Goal: Feedback & Contribution: Submit feedback/report problem

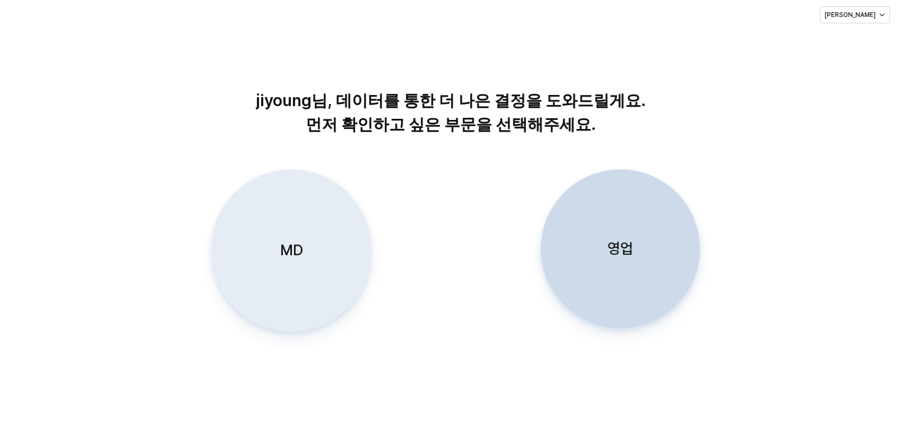
click at [308, 248] on div "MD" at bounding box center [291, 250] width 150 height 161
click at [297, 269] on div "MD" at bounding box center [291, 250] width 150 height 161
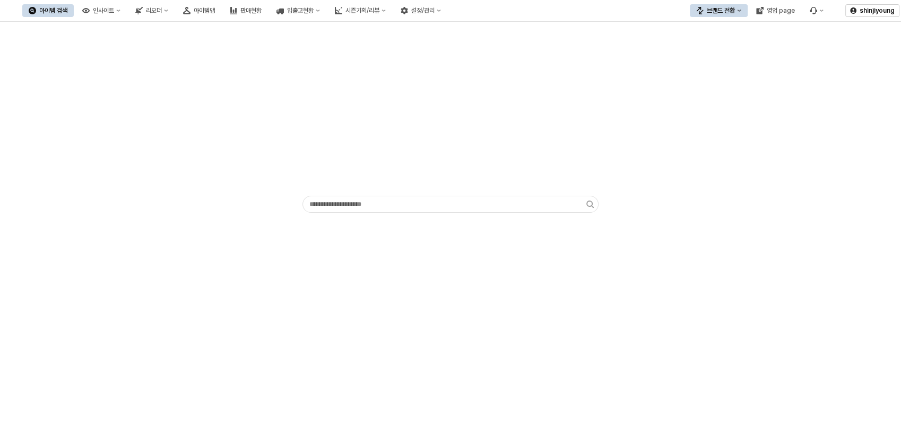
click at [815, 74] on div "App Frame" at bounding box center [450, 119] width 888 height 187
click at [705, 68] on div "디즈니" at bounding box center [729, 66] width 65 height 8
drag, startPoint x: 389, startPoint y: 242, endPoint x: 424, endPoint y: 264, distance: 41.2
click at [389, 242] on div "App Frame" at bounding box center [450, 137] width 901 height 231
click at [215, 8] on div "아이템맵" at bounding box center [204, 10] width 21 height 7
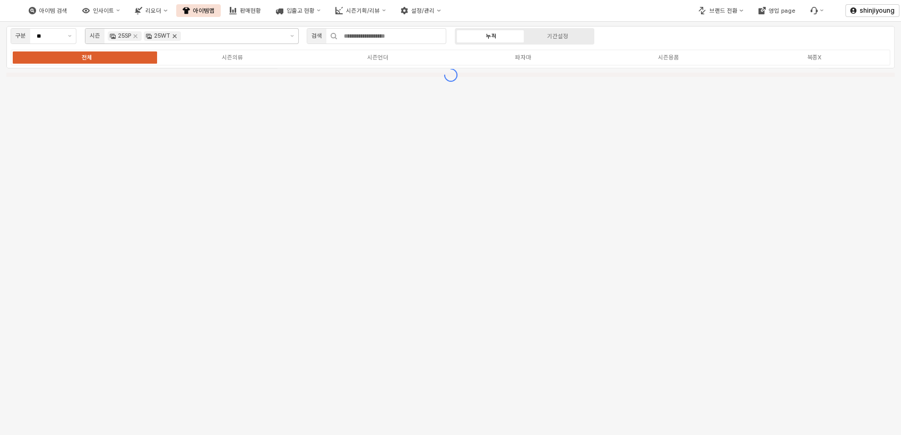
click at [177, 36] on icon "Remove 25WT" at bounding box center [174, 36] width 8 height 8
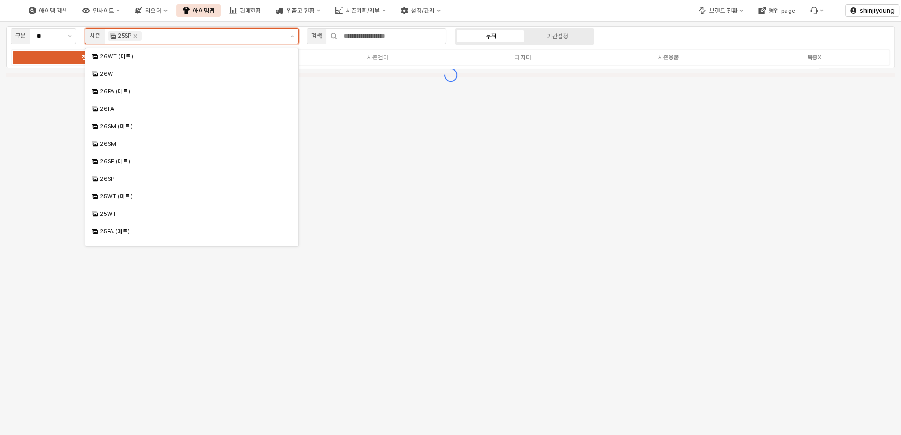
scroll to position [81, 0]
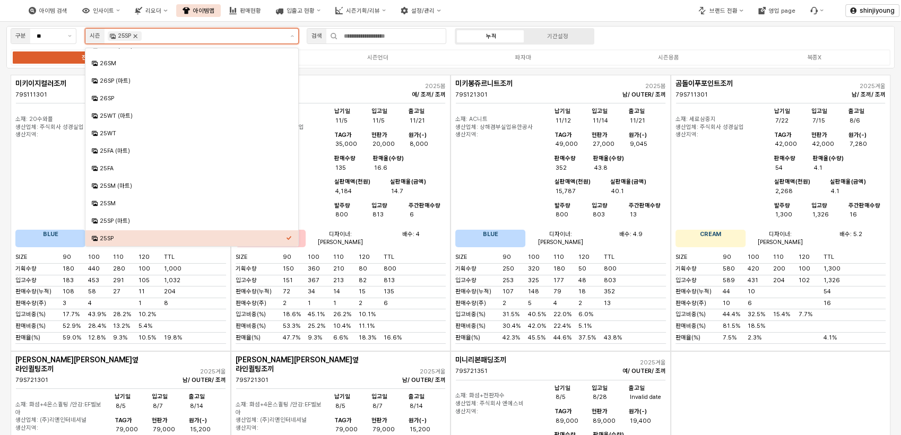
click at [138, 36] on icon "Remove 25SP" at bounding box center [135, 36] width 8 height 8
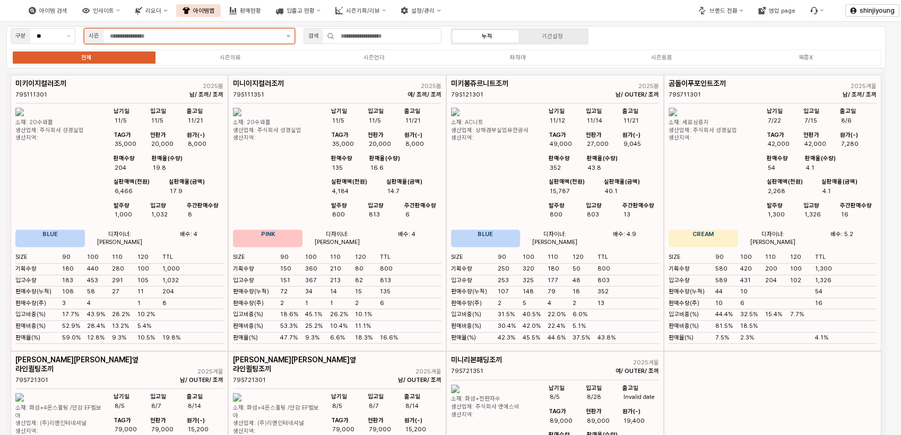
click at [285, 35] on button "제안 사항 표시" at bounding box center [288, 36] width 12 height 15
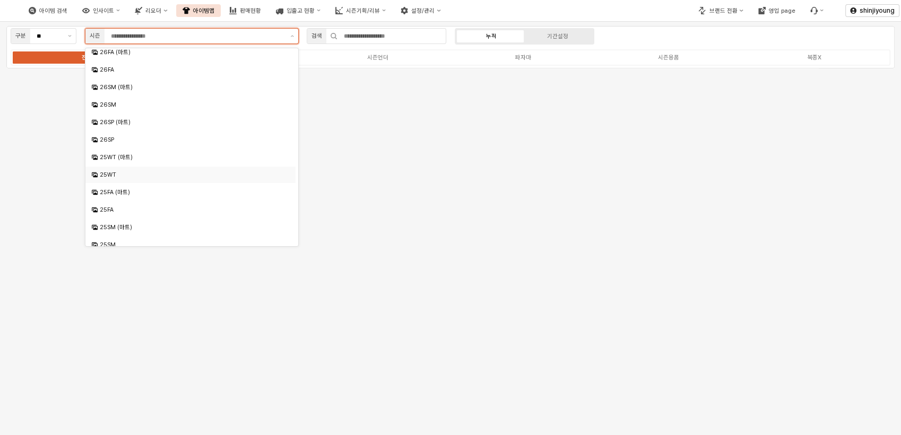
scroll to position [118, 0]
click at [129, 148] on div "25SM (마트)" at bounding box center [192, 149] width 184 height 8
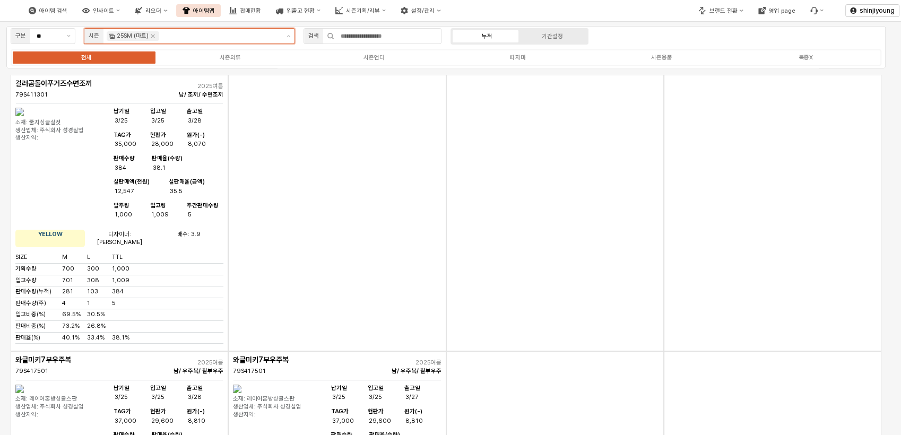
scroll to position [29, 0]
click at [551, 202] on div "App Frame" at bounding box center [555, 213] width 218 height 276
click at [153, 37] on icon "Remove 25SM (마트)" at bounding box center [153, 36] width 4 height 4
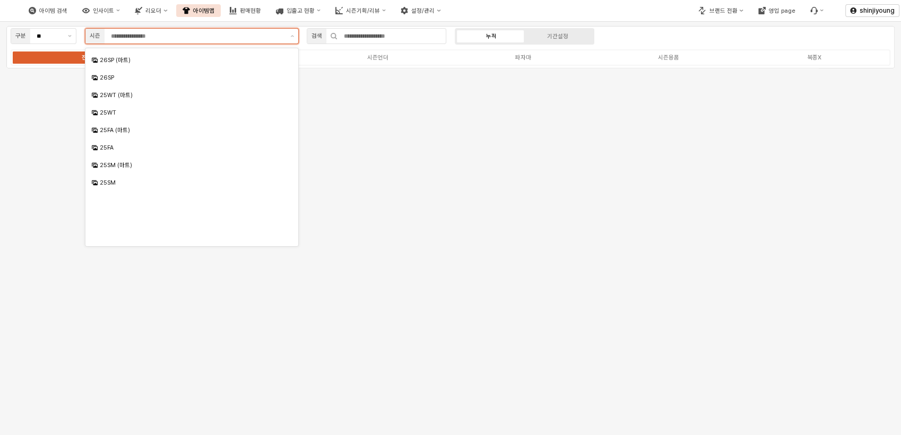
scroll to position [0, 0]
click at [116, 110] on div "26FA" at bounding box center [192, 109] width 184 height 8
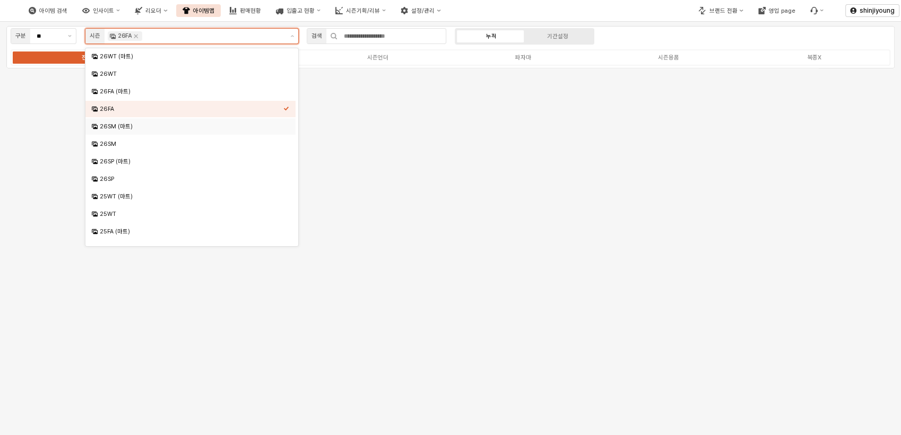
click at [119, 125] on div "26SM (마트)" at bounding box center [192, 127] width 184 height 8
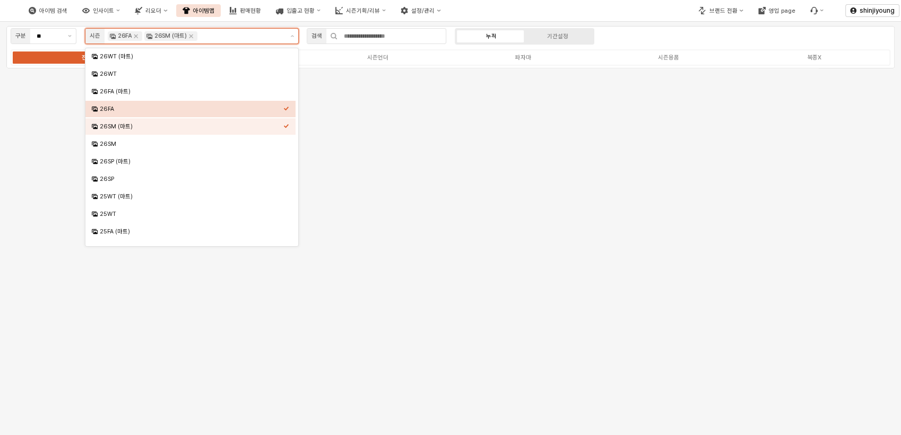
click at [289, 111] on div "26FA" at bounding box center [190, 109] width 210 height 16
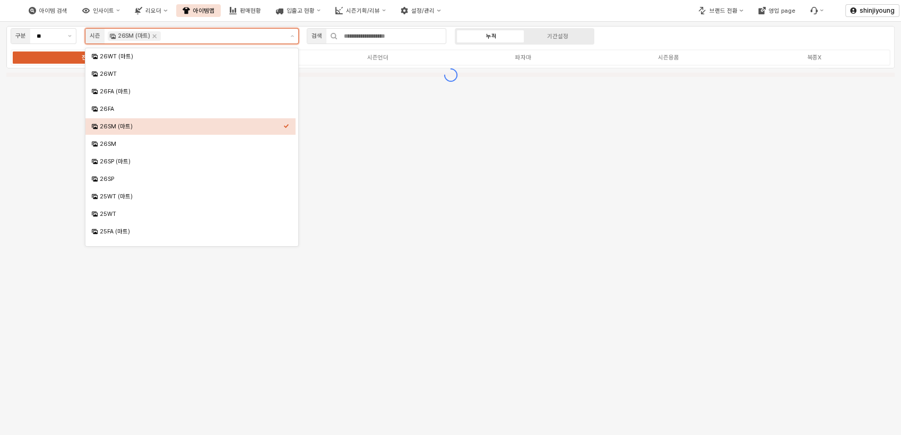
click at [288, 121] on div "Select an option" at bounding box center [286, 125] width 6 height 8
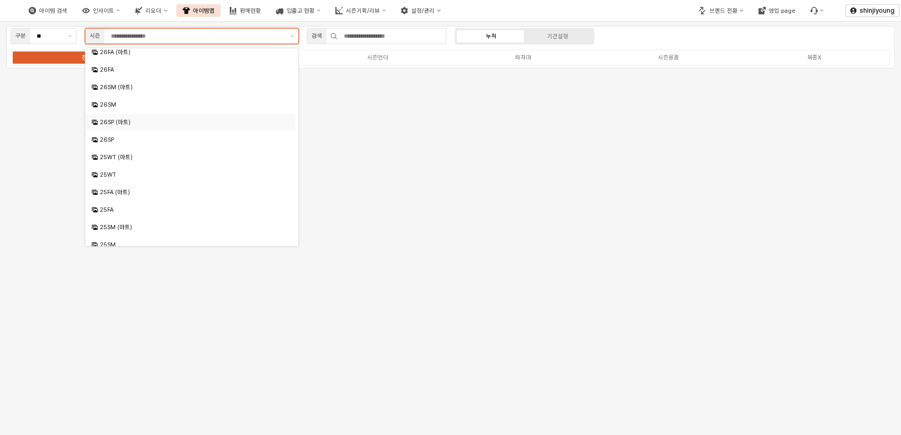
scroll to position [59, 0]
click at [121, 175] on div "25FA (마트)" at bounding box center [192, 173] width 184 height 8
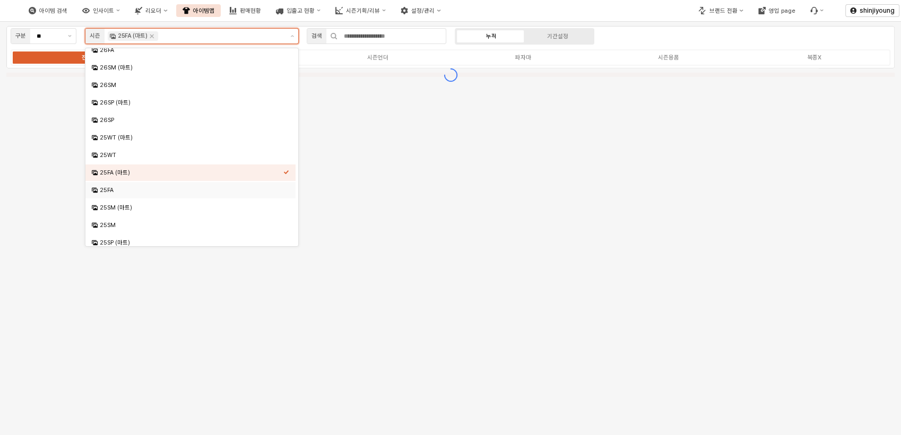
click at [113, 189] on div "25FA" at bounding box center [192, 190] width 184 height 8
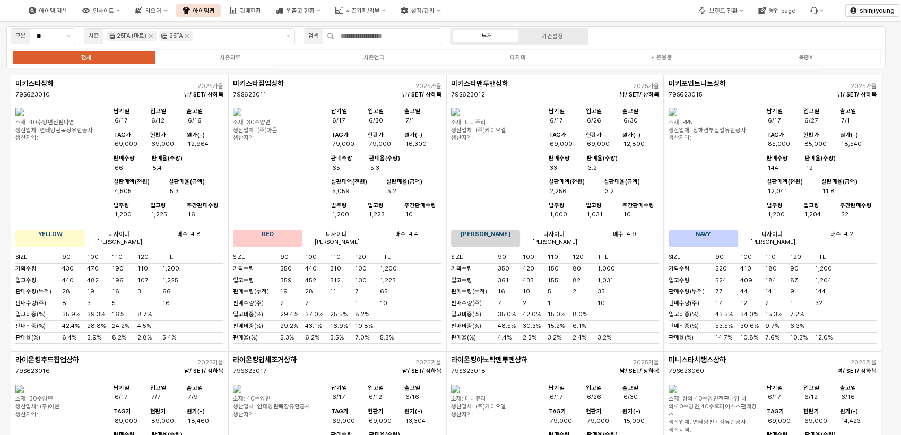
click at [675, 38] on div "구분 ** 시즌 25FA (마트) 25FA 검색 누적 기간설정 전체 시즌의류 시즌언더 파자마 시즌용품 복종X" at bounding box center [445, 47] width 879 height 42
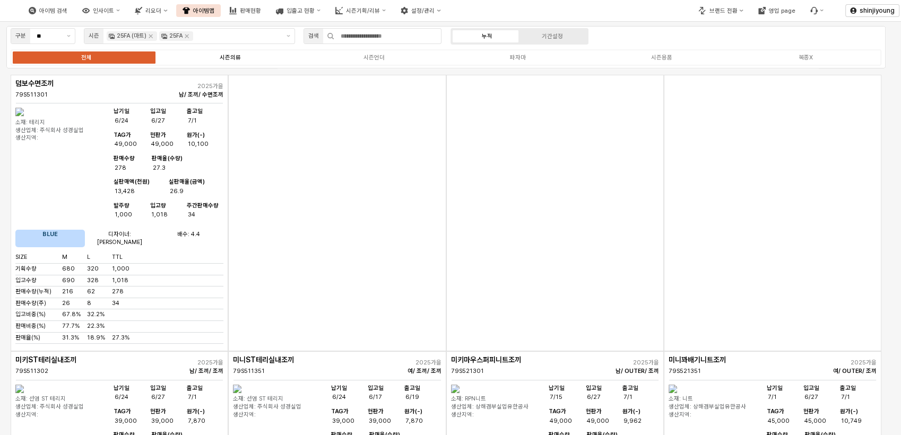
click at [231, 56] on div "시즌의류" at bounding box center [230, 57] width 21 height 7
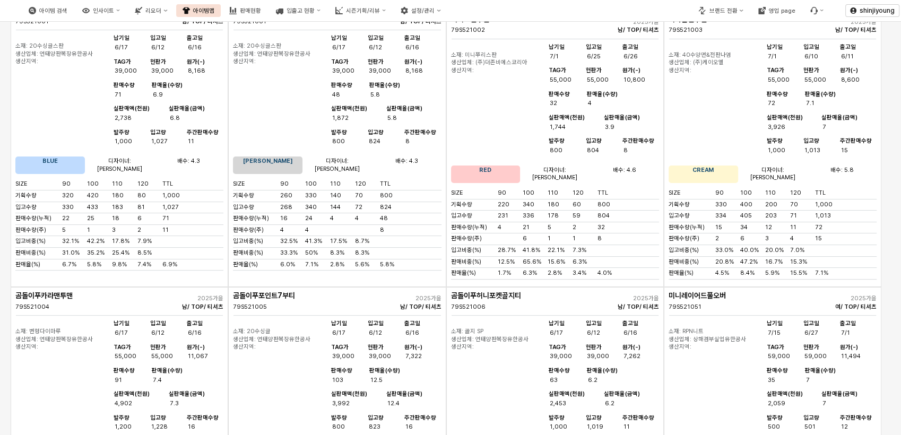
scroll to position [0, 0]
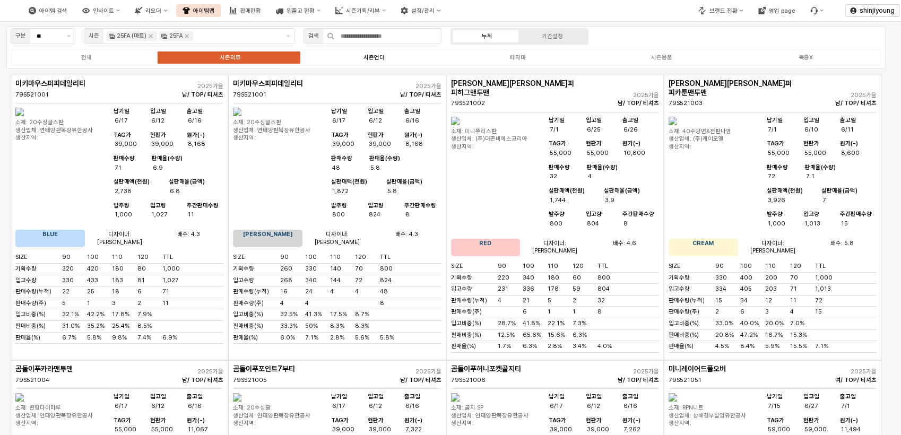
click at [379, 57] on div "시즌언더" at bounding box center [373, 57] width 21 height 7
click at [97, 60] on label "전체" at bounding box center [86, 57] width 144 height 9
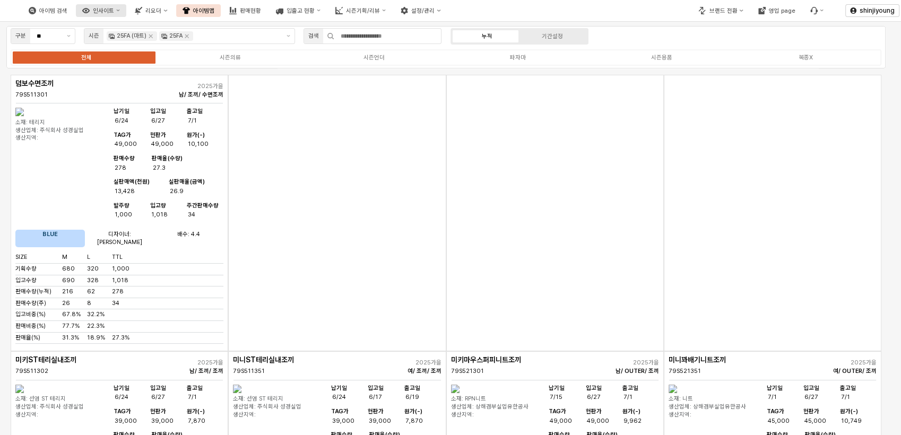
click at [114, 12] on div "인사이트" at bounding box center [103, 10] width 21 height 7
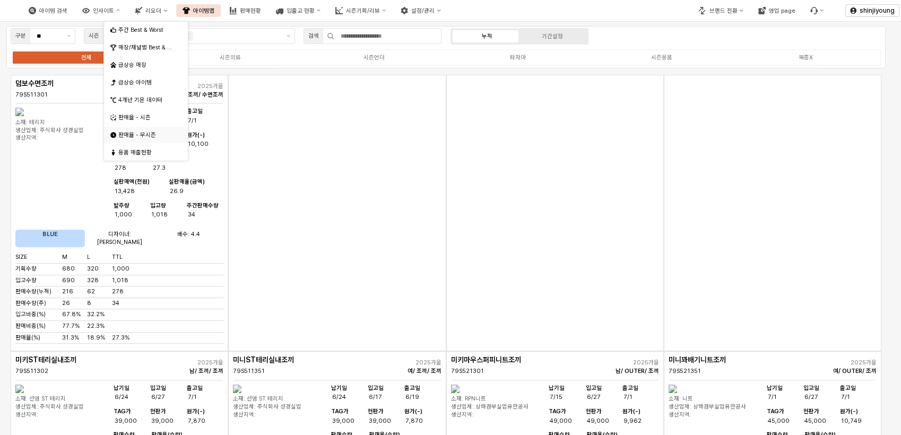
click at [139, 137] on div "판매율 - 무시즌" at bounding box center [146, 135] width 57 height 8
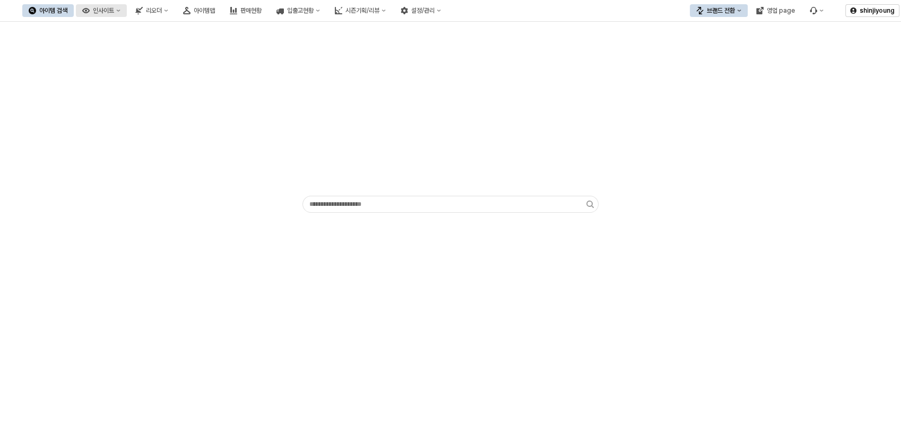
click at [114, 7] on div "인사이트" at bounding box center [103, 10] width 21 height 7
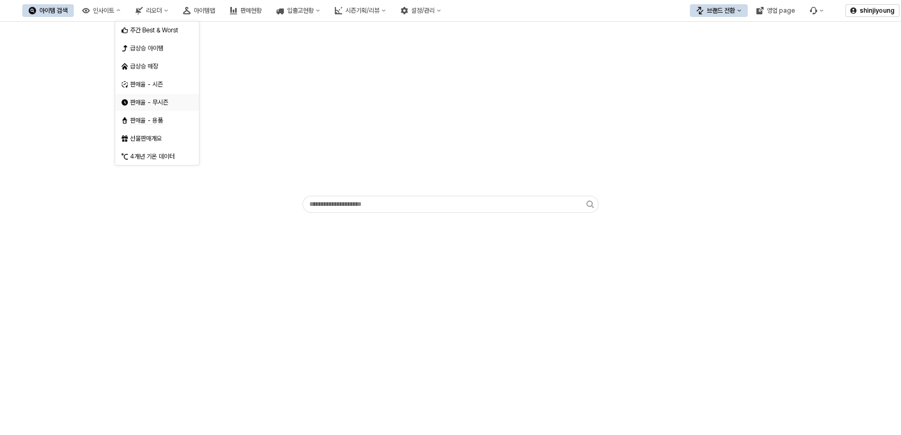
click at [147, 104] on div "판매율 - 무시즌" at bounding box center [158, 102] width 56 height 8
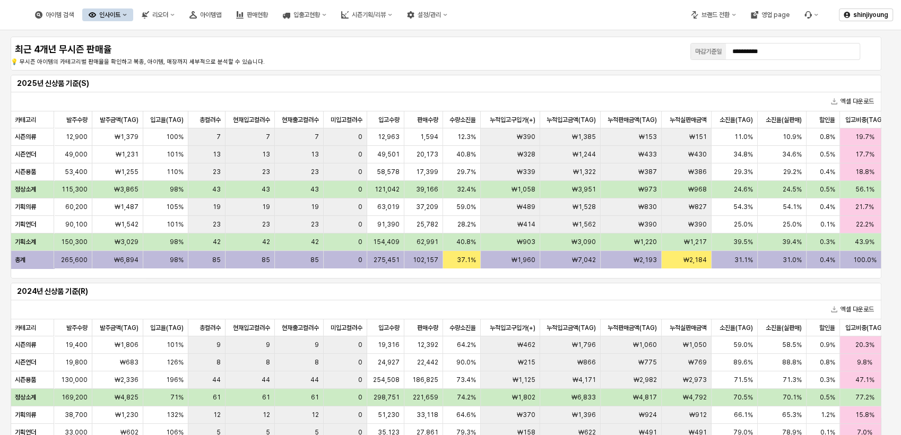
click at [328, 279] on div "2025년 신상품 기준(S) 엑셀 다운로드 카테고리 카테고리 발주수량 발주수량 발주금액(TAG) 발주금액(TAG) 입고율(TAG) 입고율(TA…" at bounding box center [445, 177] width 879 height 208
click at [812, 16] on button "버그 제보 및 기능 개선 요청" at bounding box center [811, 14] width 27 height 13
click at [829, 32] on div "버그 제보/개선 요청" at bounding box center [841, 34] width 56 height 8
click at [871, 59] on div "**********" at bounding box center [785, 51] width 191 height 20
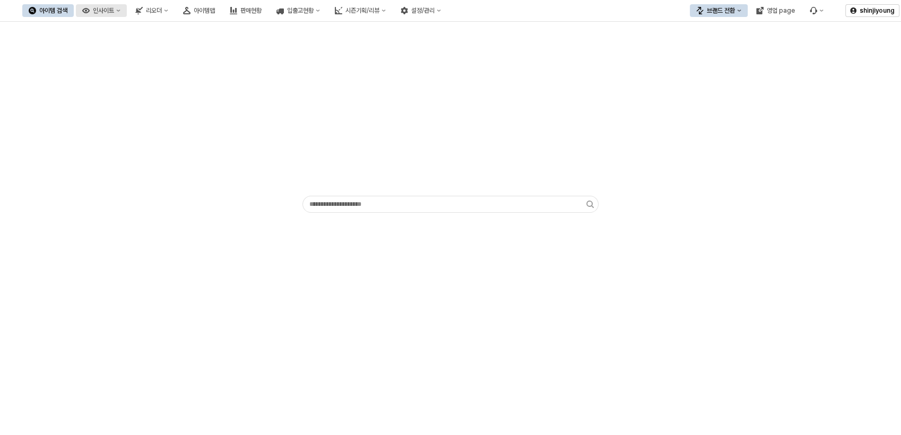
click at [114, 11] on div "인사이트" at bounding box center [103, 10] width 21 height 7
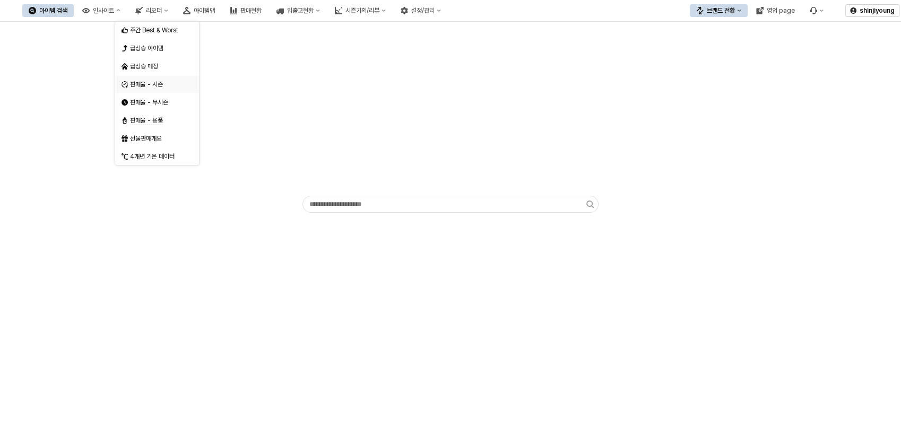
click at [158, 81] on div "판매율 - 시즌" at bounding box center [158, 84] width 56 height 8
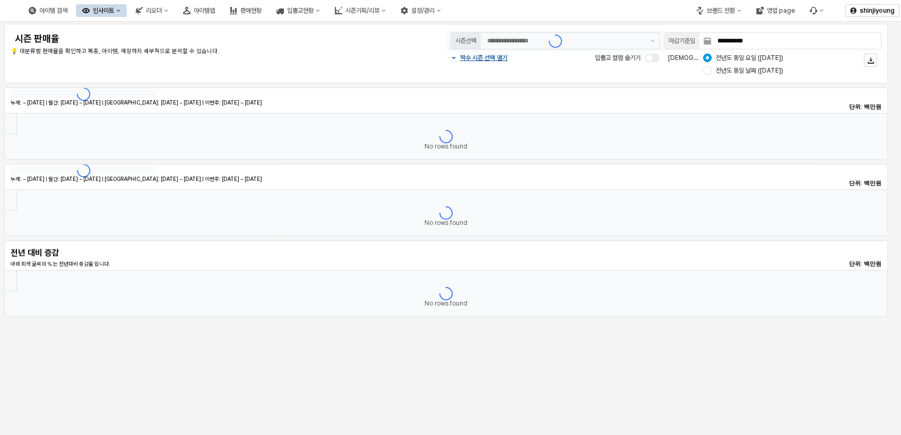
type input "********"
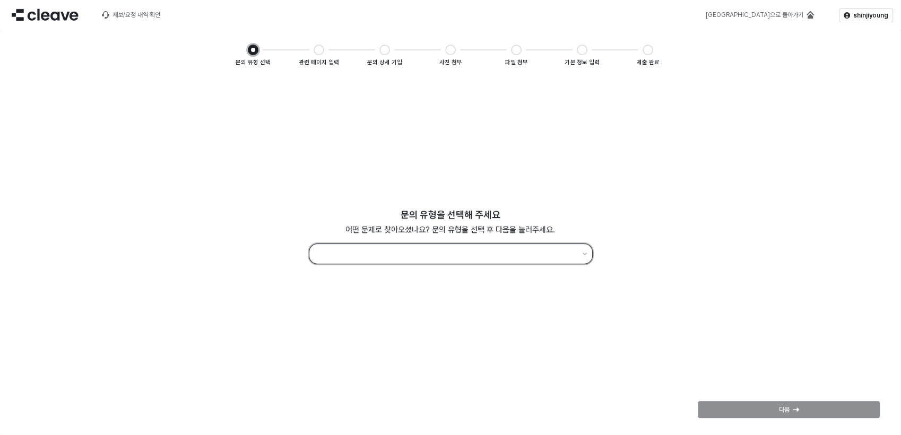
click at [404, 257] on input "App Frame" at bounding box center [446, 254] width 260 height 14
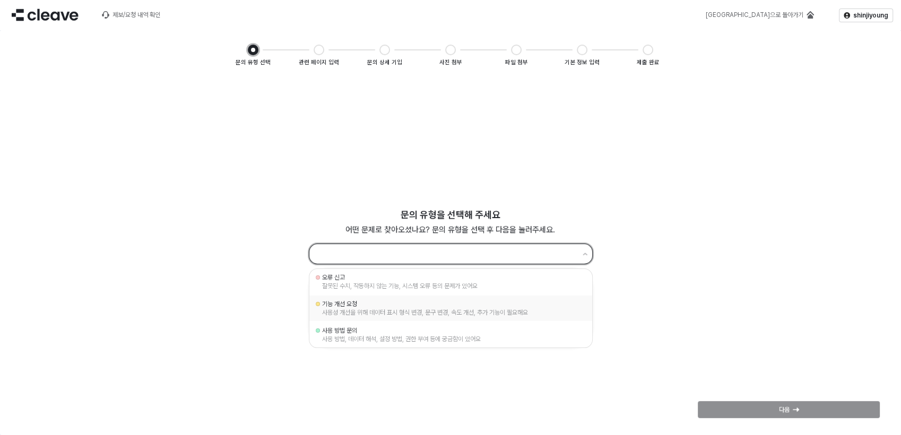
click at [384, 312] on div "사용성 개선을 위해 데이터 표시 형식 변경, 문구 변경, 속도 개선, 추가 기능이 필요해요" at bounding box center [450, 312] width 257 height 8
type input "********"
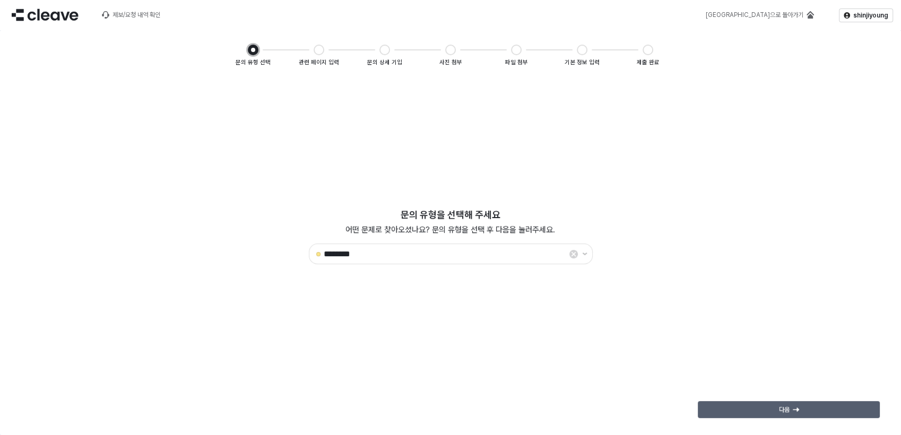
click at [811, 413] on div "다음" at bounding box center [788, 410] width 172 height 16
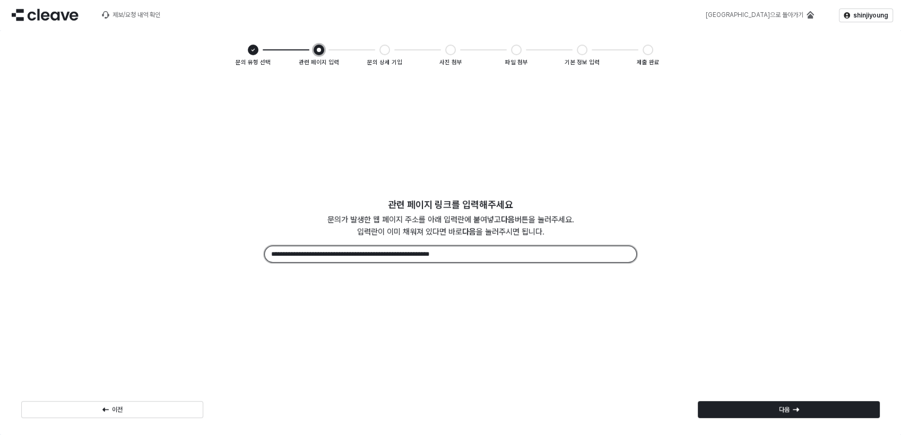
click at [464, 257] on input "**********" at bounding box center [450, 254] width 371 height 16
drag, startPoint x: 505, startPoint y: 255, endPoint x: 242, endPoint y: 252, distance: 262.6
click at [242, 252] on div "**********" at bounding box center [450, 237] width 867 height 80
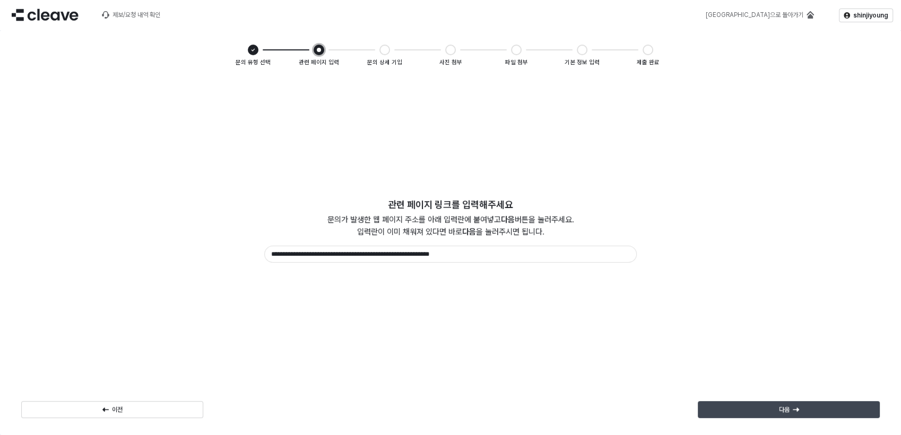
click at [789, 413] on p "다음" at bounding box center [784, 409] width 11 height 8
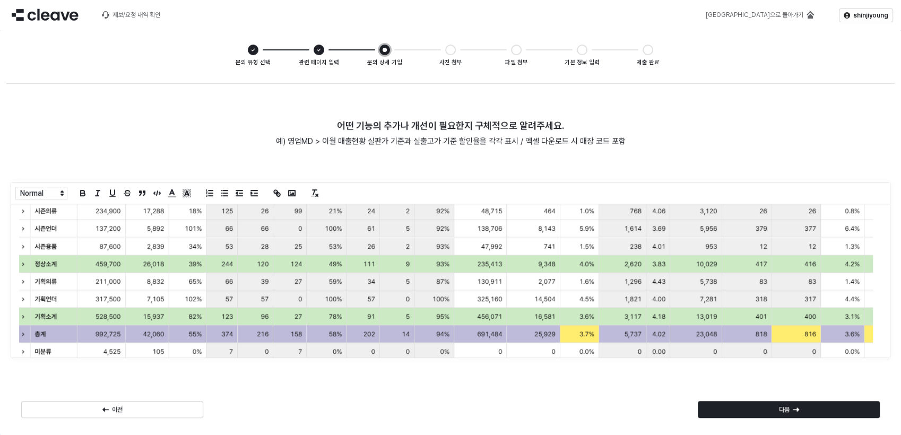
scroll to position [174, 0]
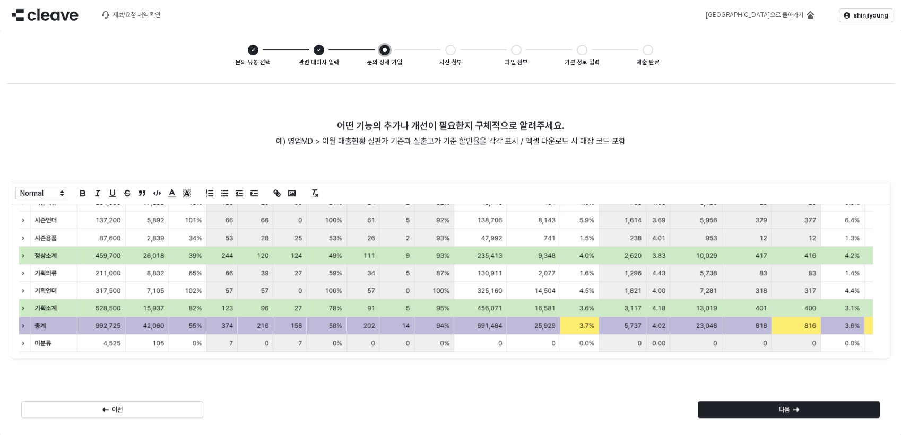
click at [868, 347] on div "App Frame" at bounding box center [445, 280] width 869 height 153
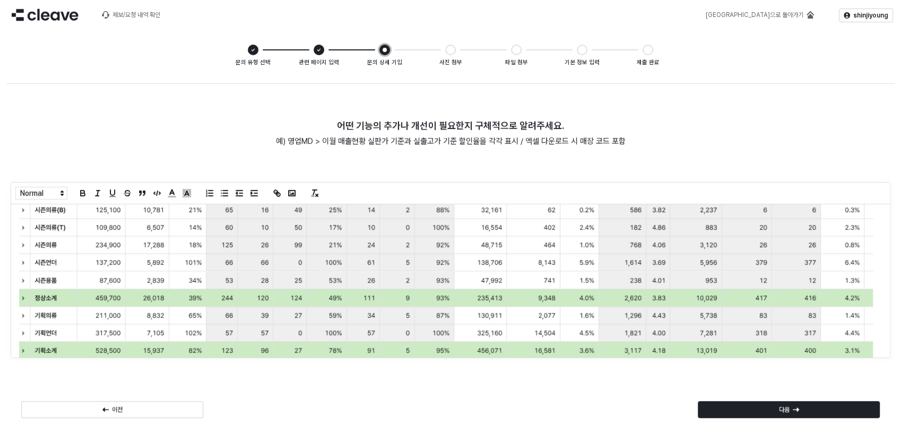
scroll to position [0, 0]
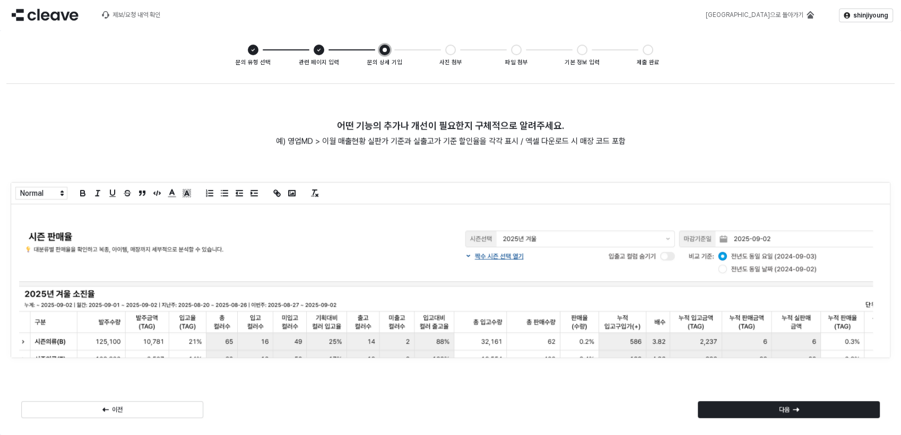
click at [69, 215] on p "App Frame" at bounding box center [446, 215] width 854 height 9
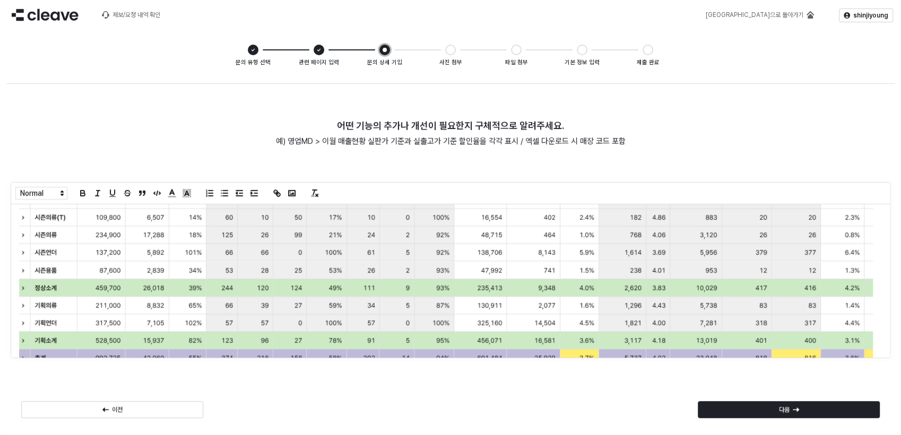
scroll to position [150, 0]
click at [808, 405] on div "다음" at bounding box center [788, 410] width 172 height 16
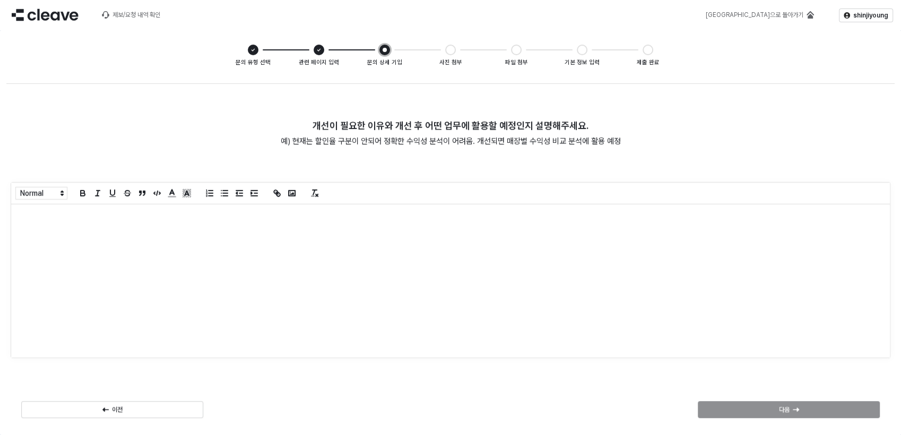
click at [64, 229] on div "App Frame" at bounding box center [450, 280] width 879 height 153
click at [778, 408] on div "다음" at bounding box center [788, 410] width 172 height 16
click at [39, 221] on div "App Frame" at bounding box center [450, 280] width 879 height 153
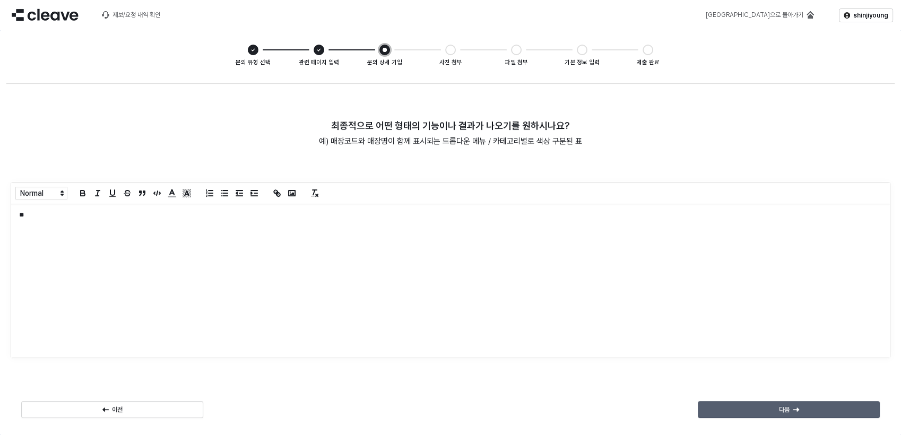
click at [810, 415] on div "다음" at bounding box center [788, 410] width 172 height 16
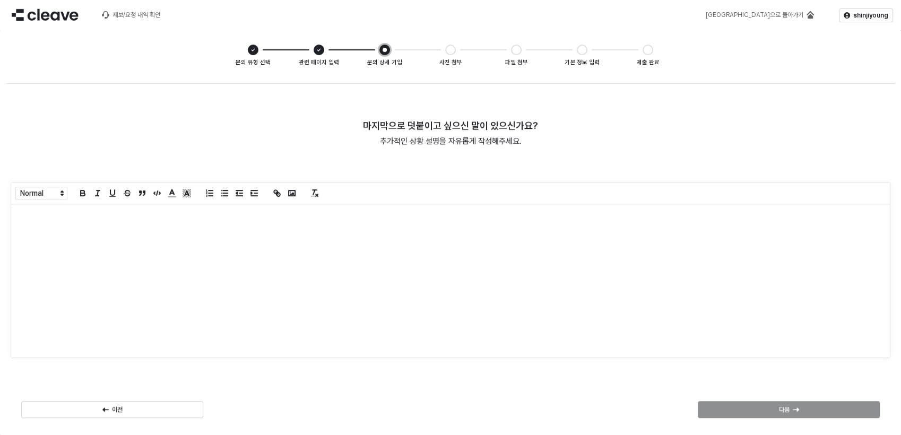
click at [112, 245] on div "App Frame" at bounding box center [450, 280] width 879 height 153
click at [785, 414] on div "다음" at bounding box center [788, 410] width 172 height 16
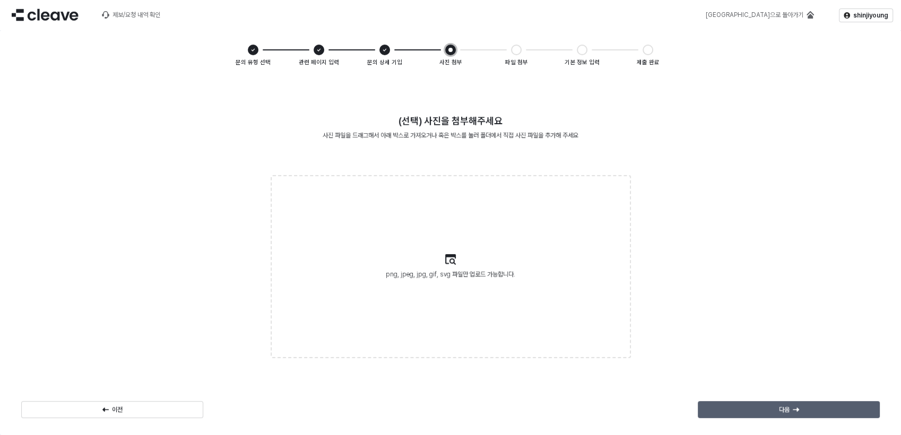
click at [773, 408] on div "다음" at bounding box center [788, 410] width 172 height 16
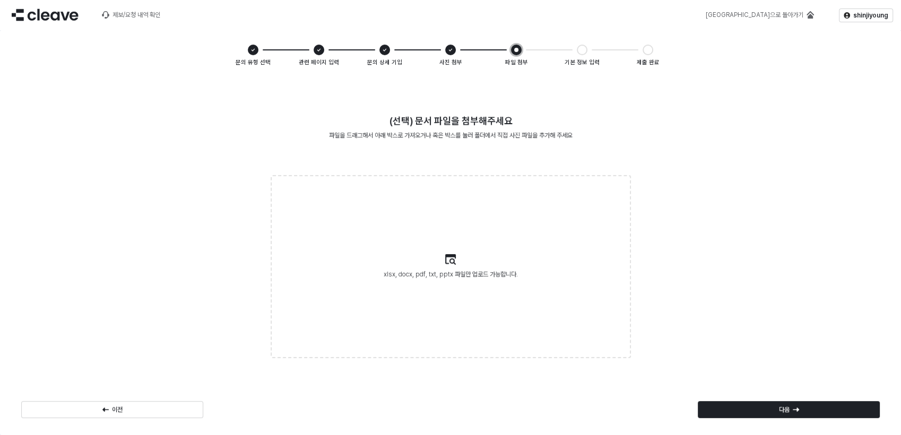
click at [773, 408] on div "다음" at bounding box center [788, 410] width 172 height 16
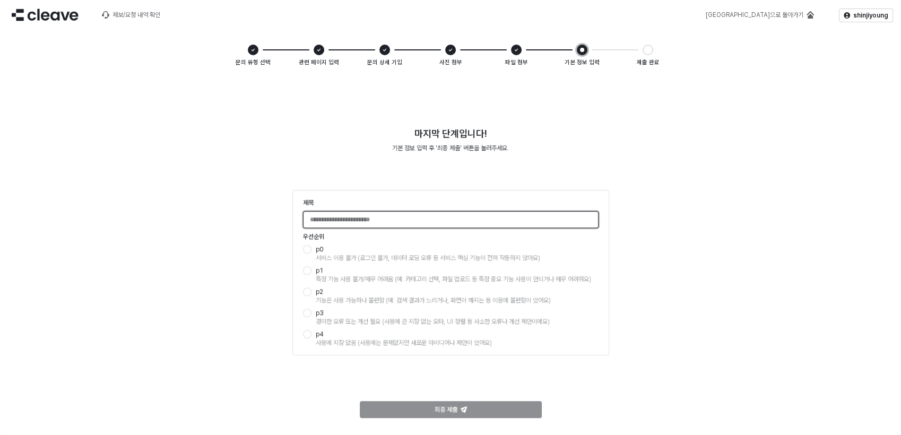
click at [351, 223] on input "제목" at bounding box center [450, 220] width 294 height 16
type input "**********"
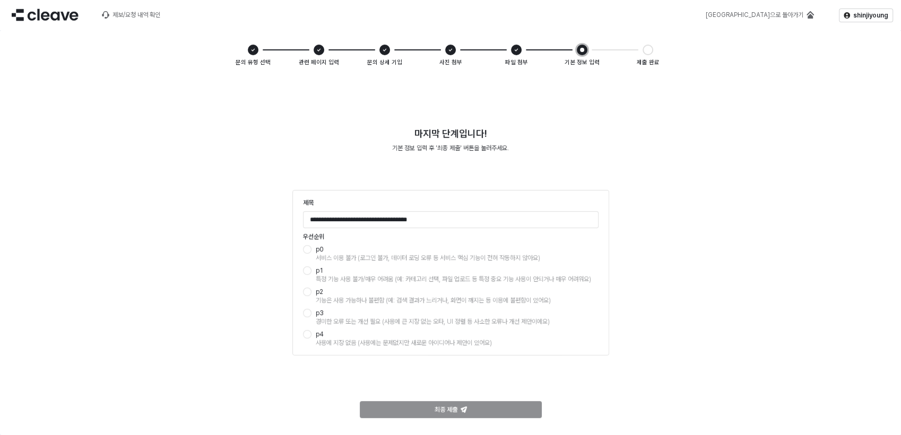
click at [561, 258] on div "서비스 이용 불가 (로그인 불가, 데이터 로딩 오류 등 서비스 핵심 기능이 전혀 작동하지 않아요)" at bounding box center [457, 258] width 283 height 8
click at [307, 293] on div "App Frame" at bounding box center [307, 292] width 8 height 8
click at [457, 408] on p "최종 제출" at bounding box center [445, 409] width 23 height 8
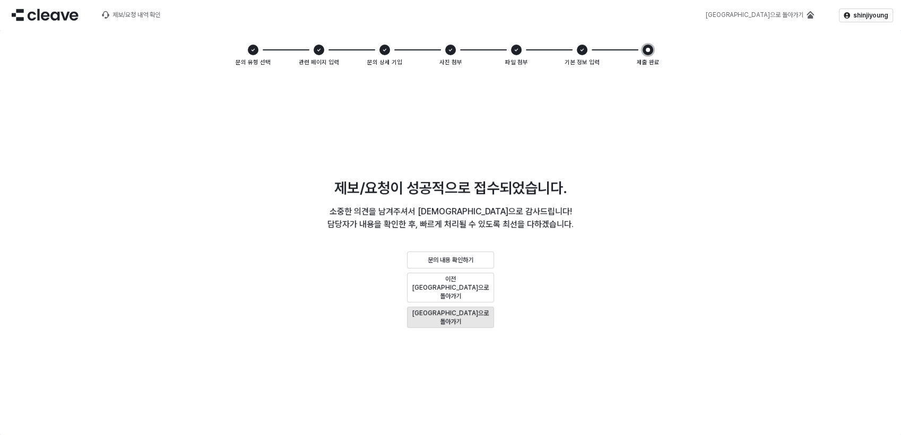
click at [468, 312] on p "메인으로 돌아가기" at bounding box center [450, 317] width 77 height 17
